Goal: Transaction & Acquisition: Purchase product/service

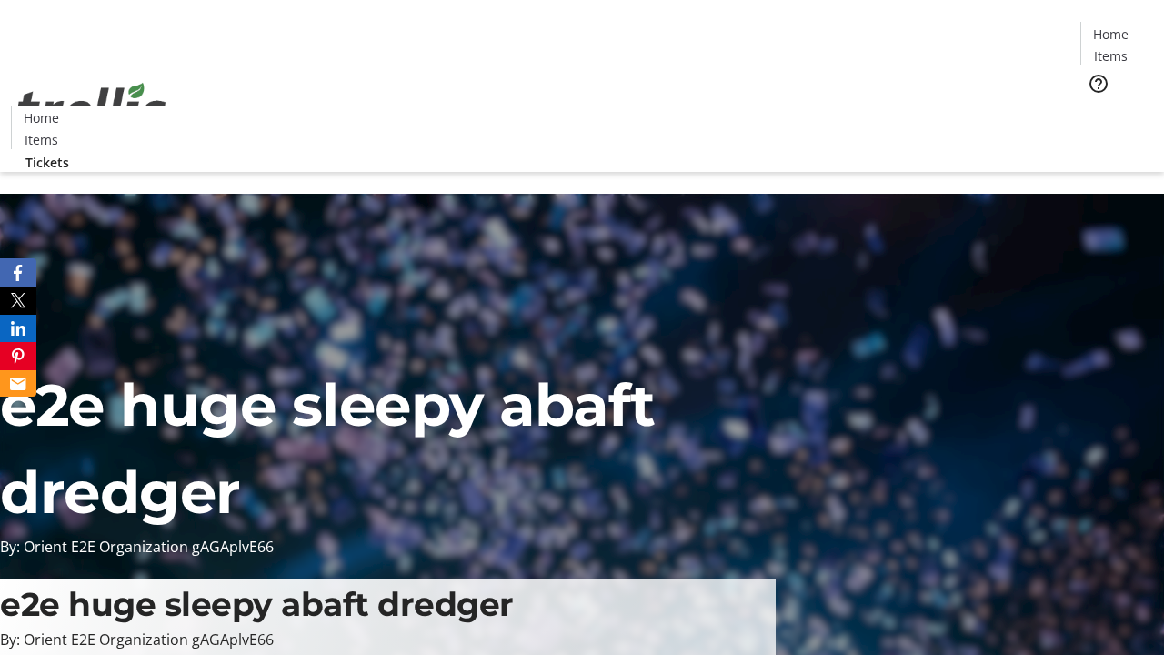
click at [1095, 105] on span "Tickets" at bounding box center [1117, 114] width 44 height 19
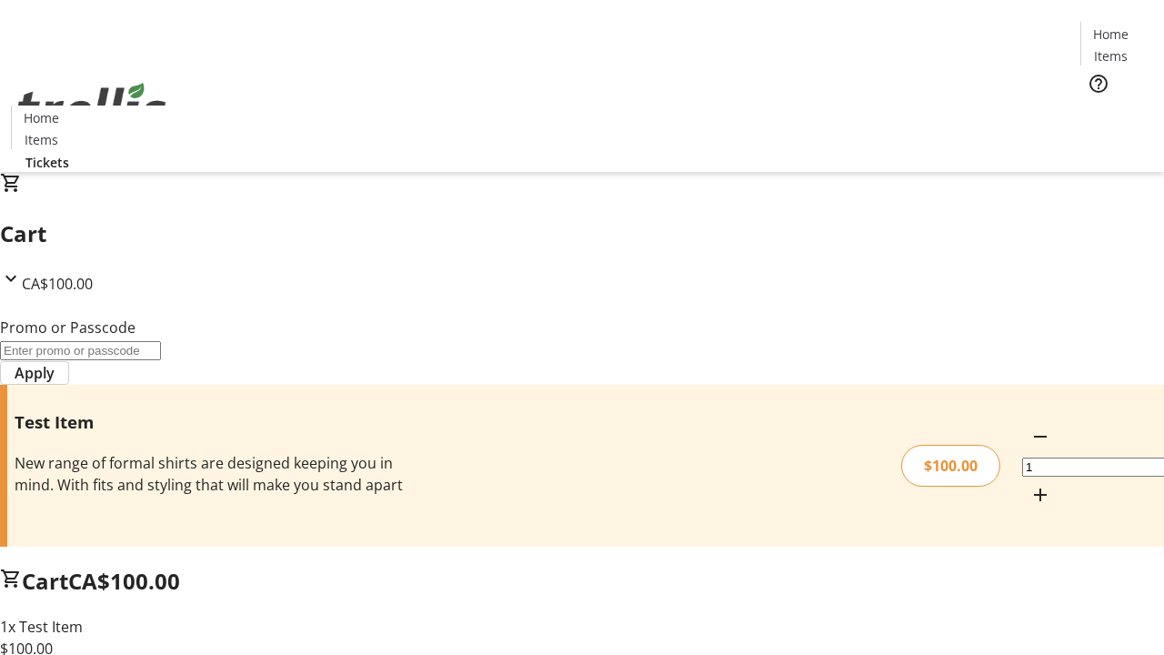
type input "PERCENT"
